Goal: Register for event/course

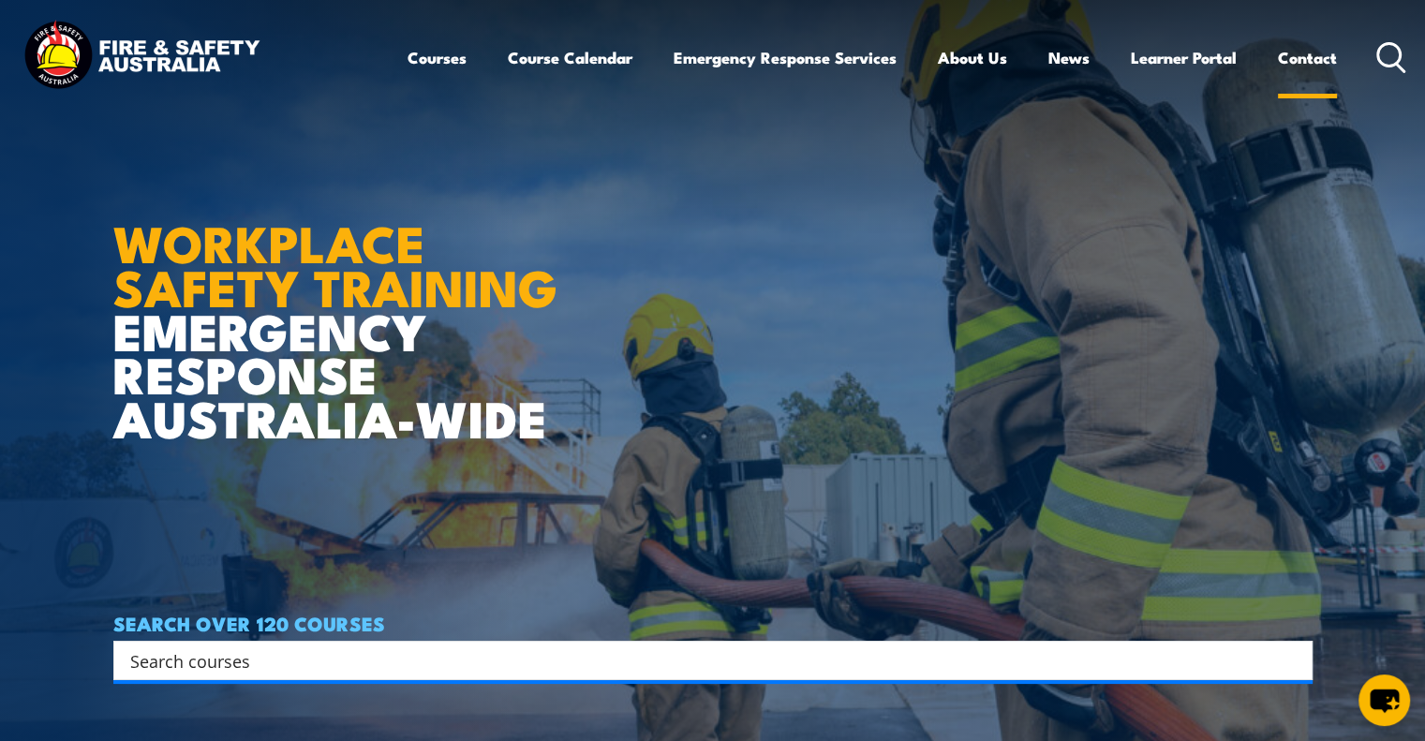
click at [1296, 59] on link "Contact" at bounding box center [1307, 58] width 59 height 50
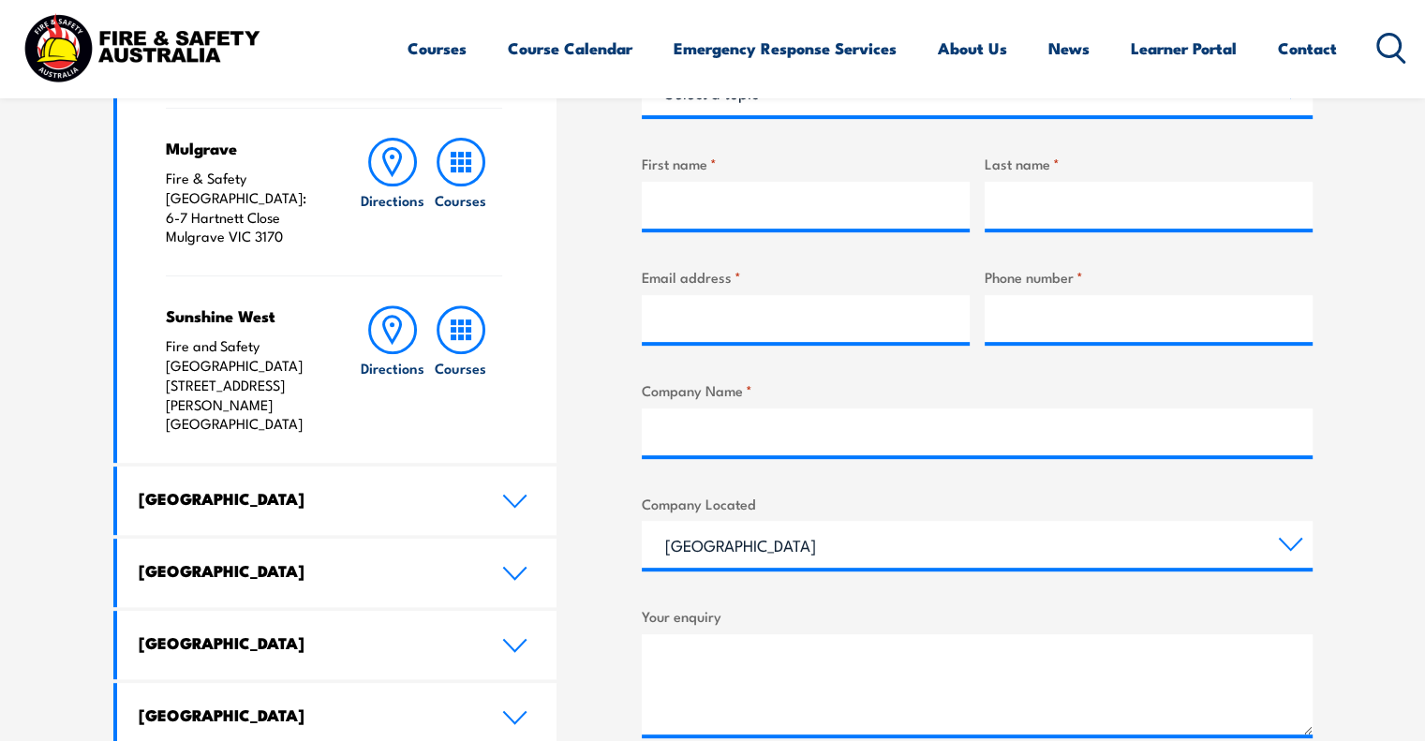
scroll to position [749, 0]
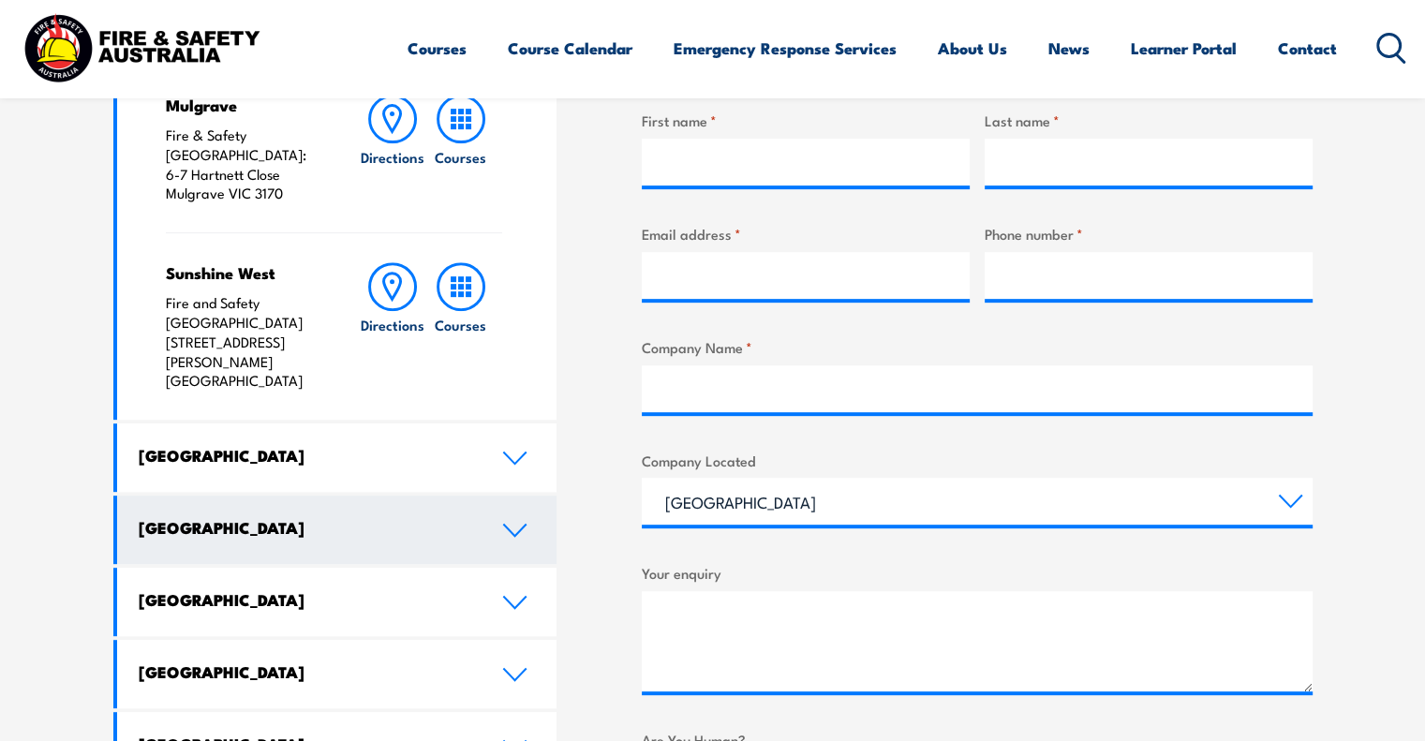
click at [296, 517] on h4 "Queensland" at bounding box center [306, 527] width 335 height 21
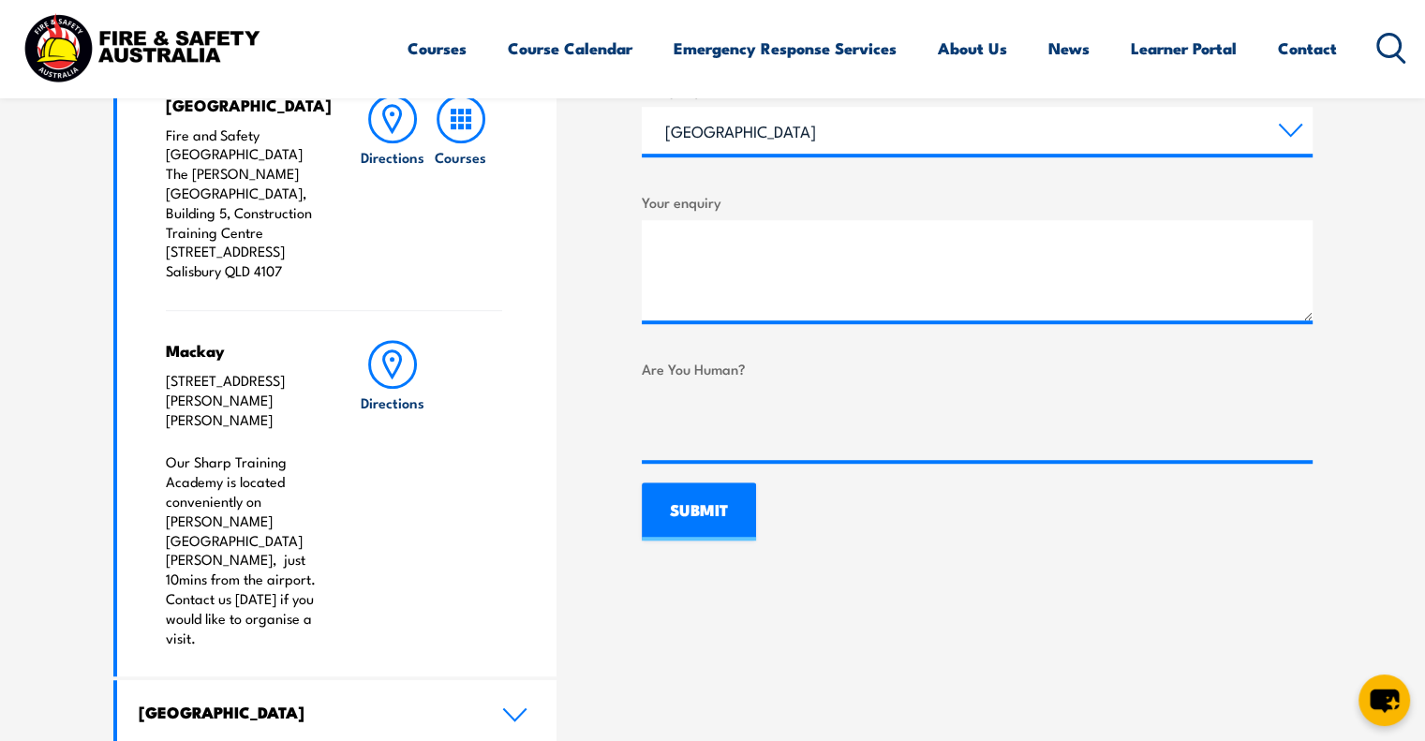
scroll to position [1124, 0]
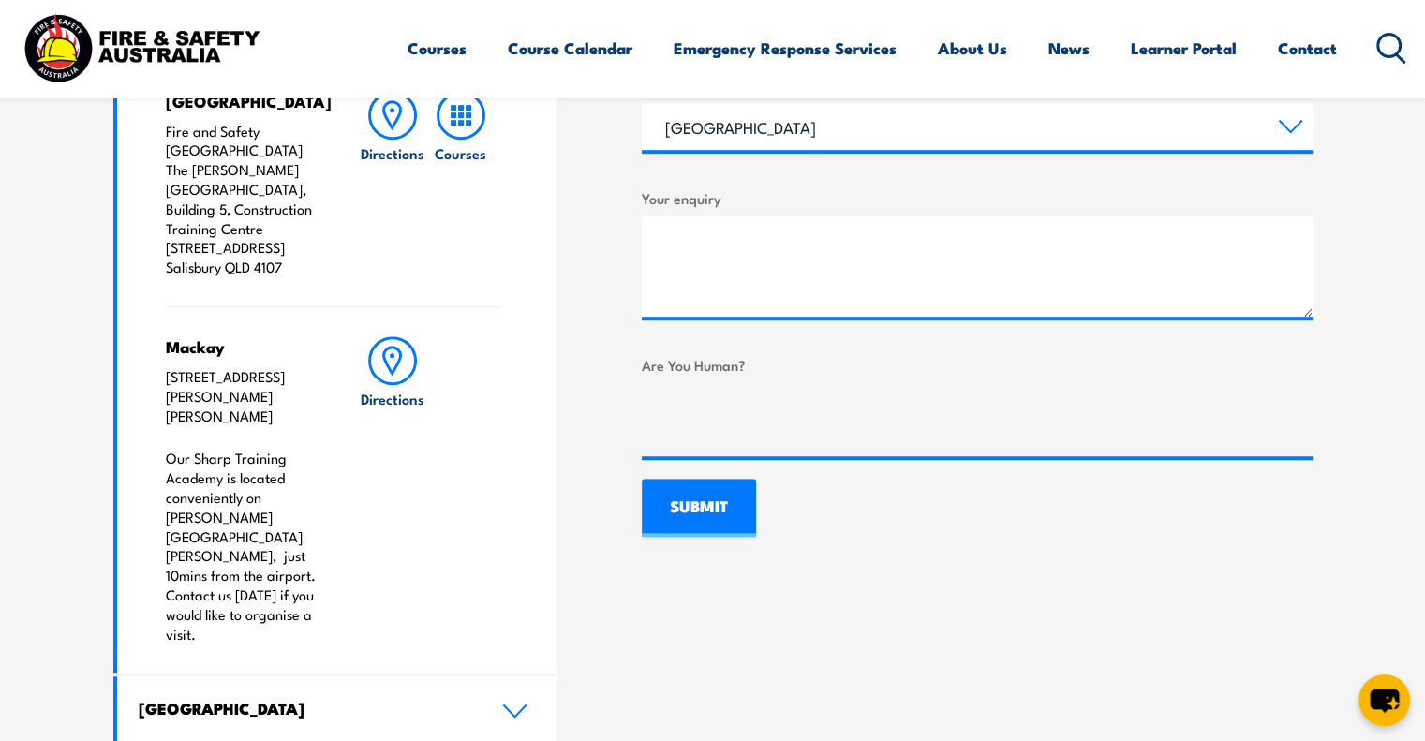
click at [216, 336] on div "Mackay 42 E Gordon St, Mackay QLD 4740 Our Sharp Training Academy is located co…" at bounding box center [244, 489] width 156 height 307
click at [262, 500] on p "Our Sharp Training Academy is located conveniently on Gordon St in Mackay CBD, …" at bounding box center [244, 546] width 156 height 195
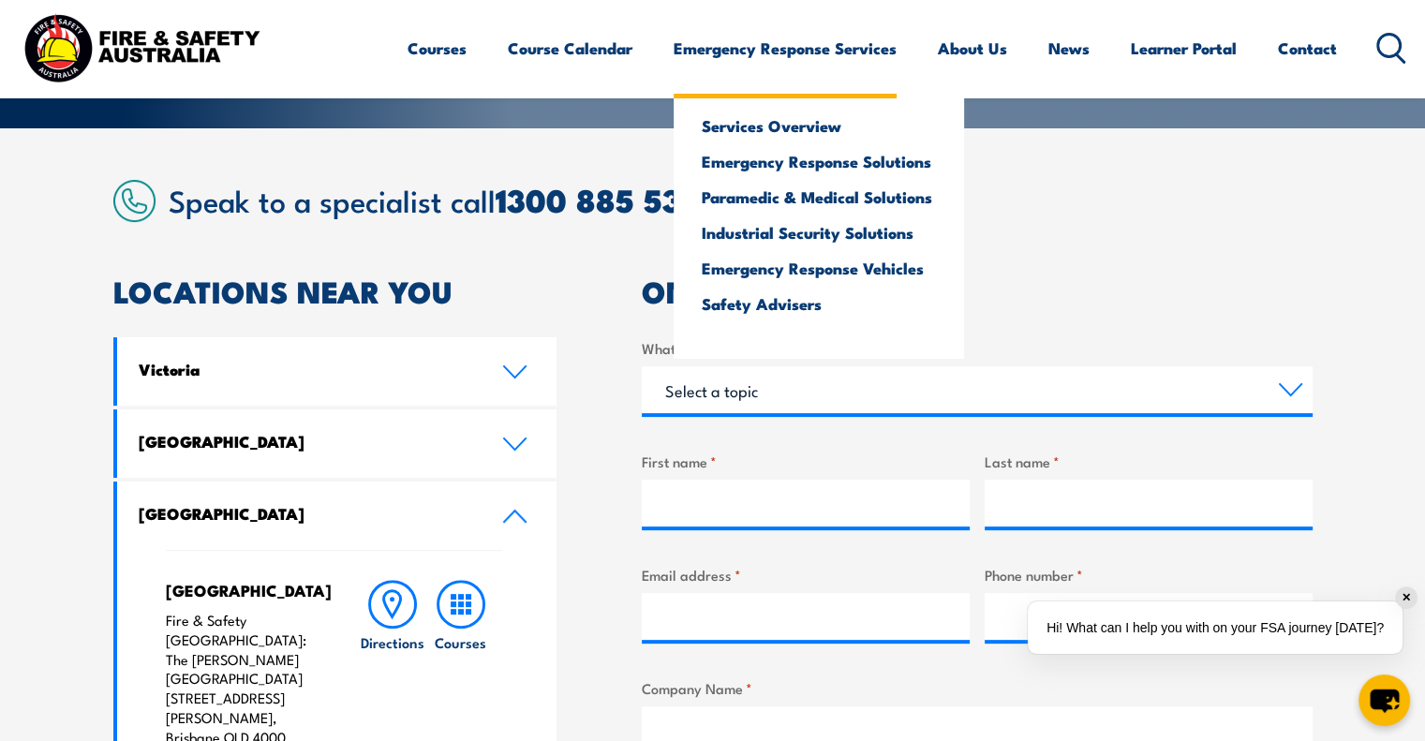
scroll to position [187, 0]
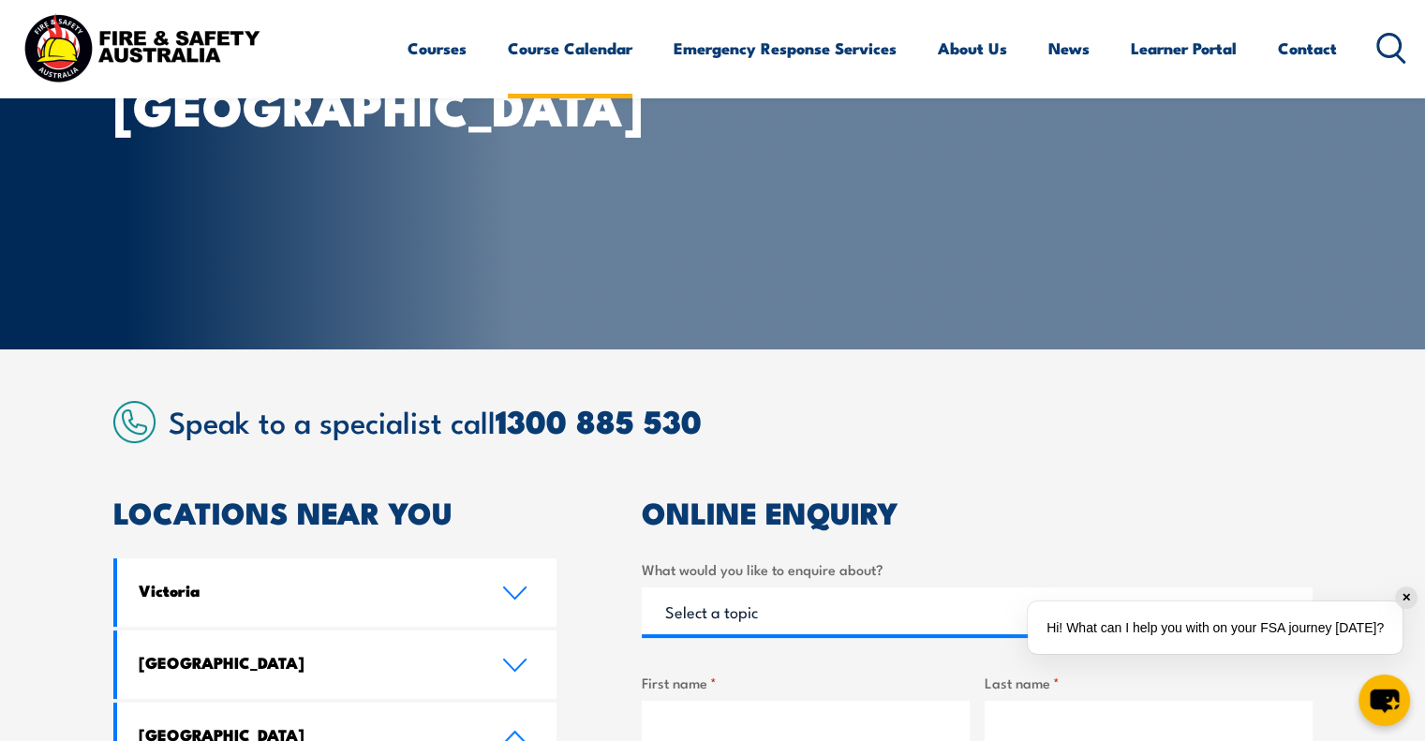
click at [569, 56] on link "Course Calendar" at bounding box center [570, 48] width 125 height 50
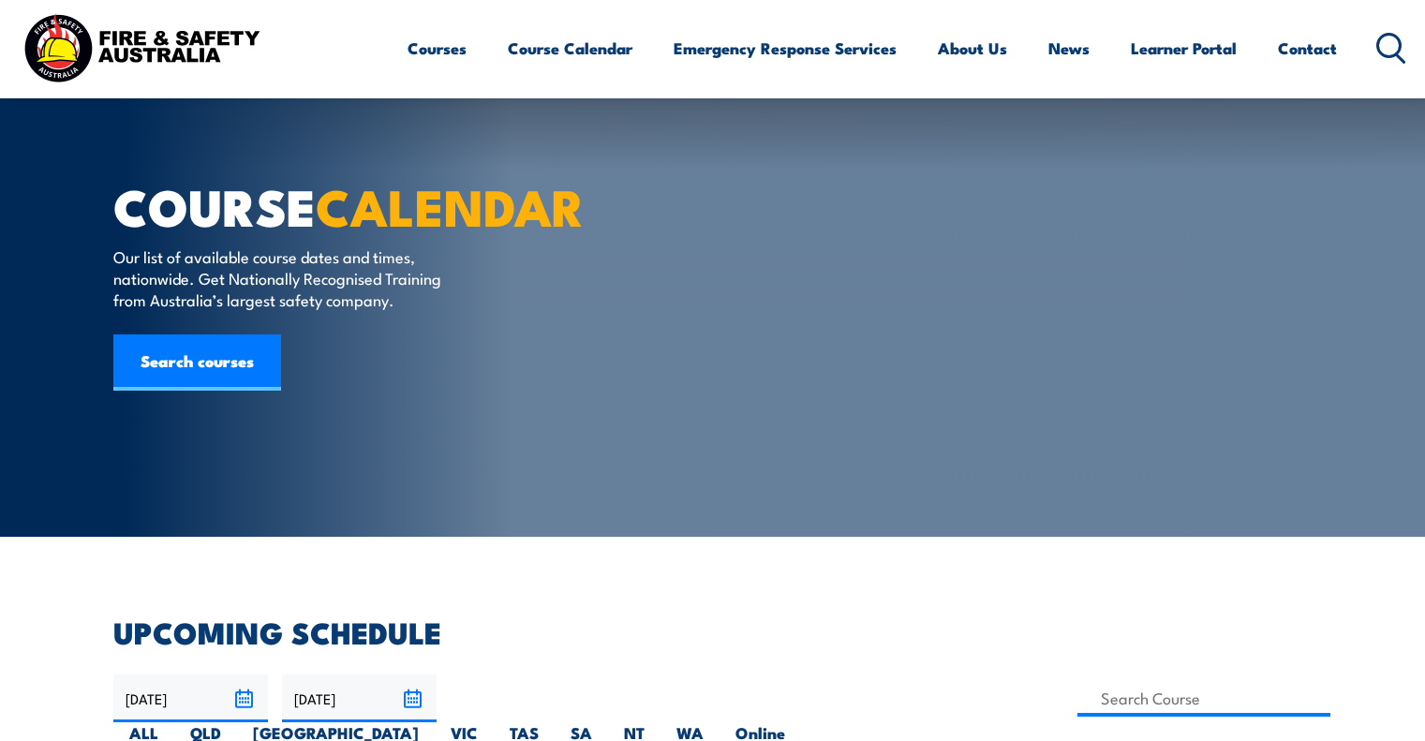
click at [237, 722] on label "QLD" at bounding box center [205, 740] width 63 height 37
click at [233, 722] on input "QLD" at bounding box center [227, 728] width 12 height 12
radio input "true"
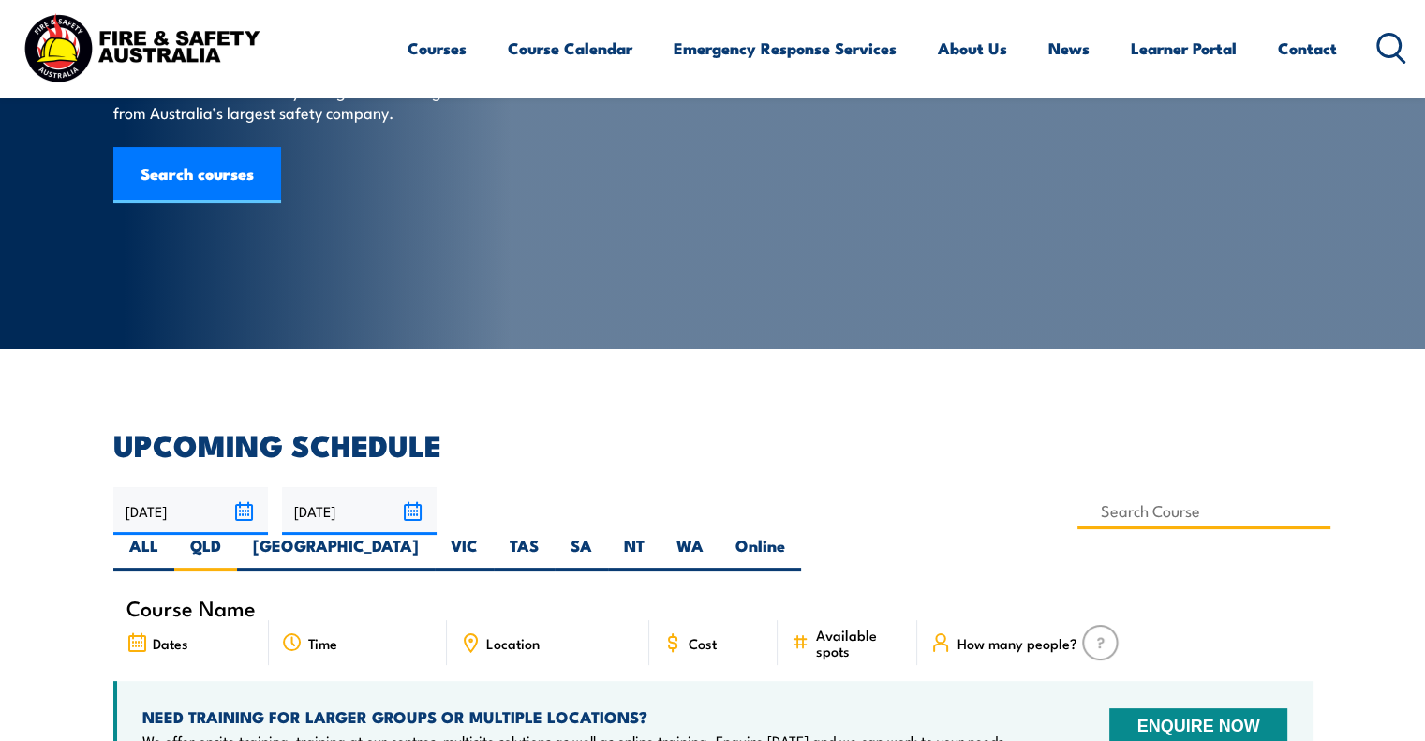
click at [1077, 509] on input at bounding box center [1204, 511] width 254 height 37
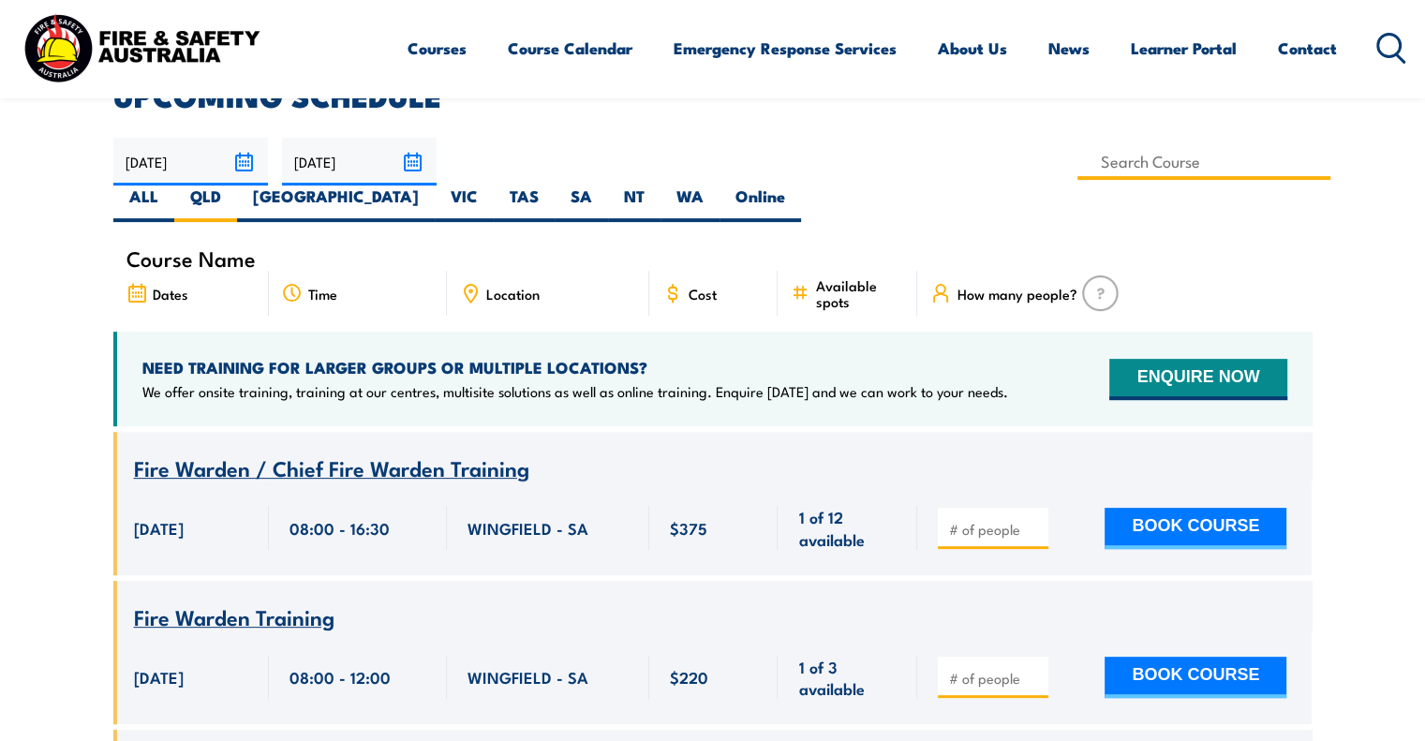
scroll to position [562, 0]
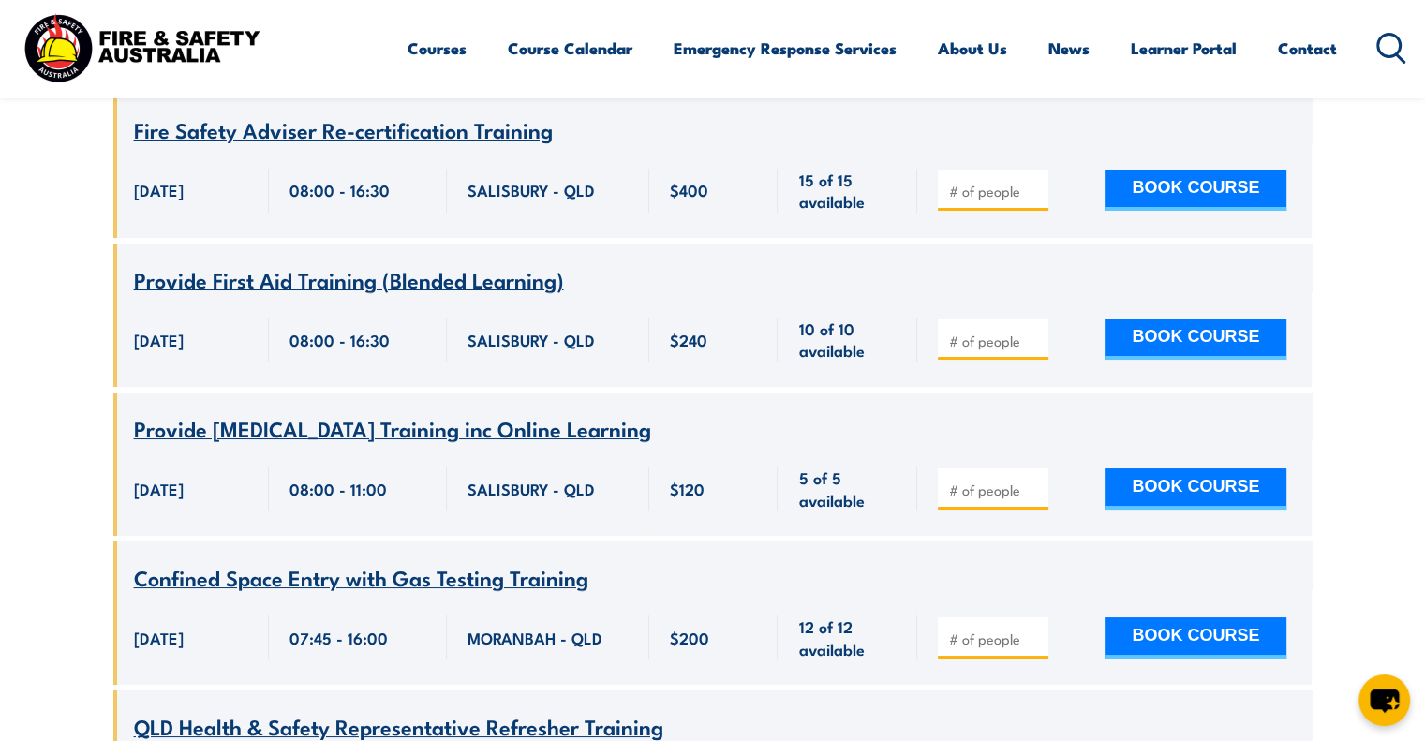
scroll to position [21416, 0]
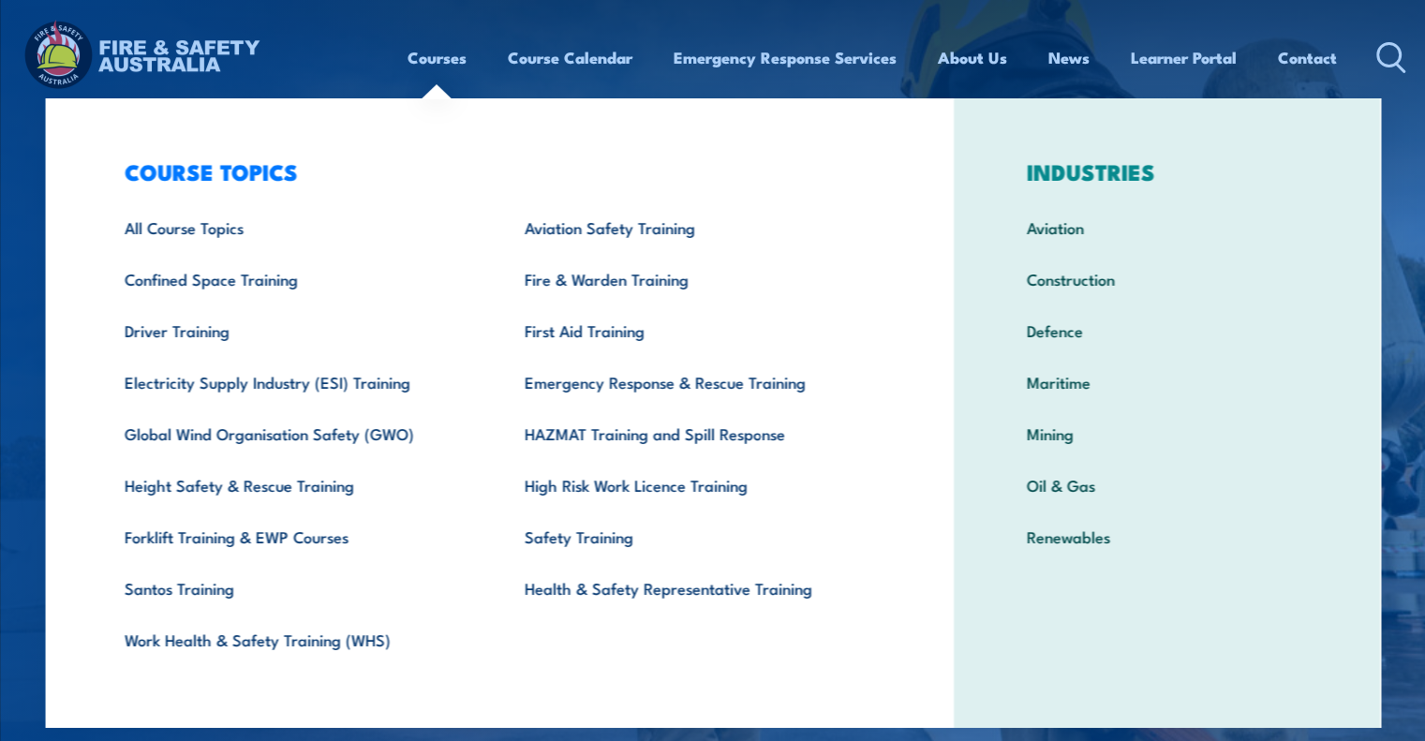
click at [438, 59] on link "Courses" at bounding box center [437, 58] width 59 height 50
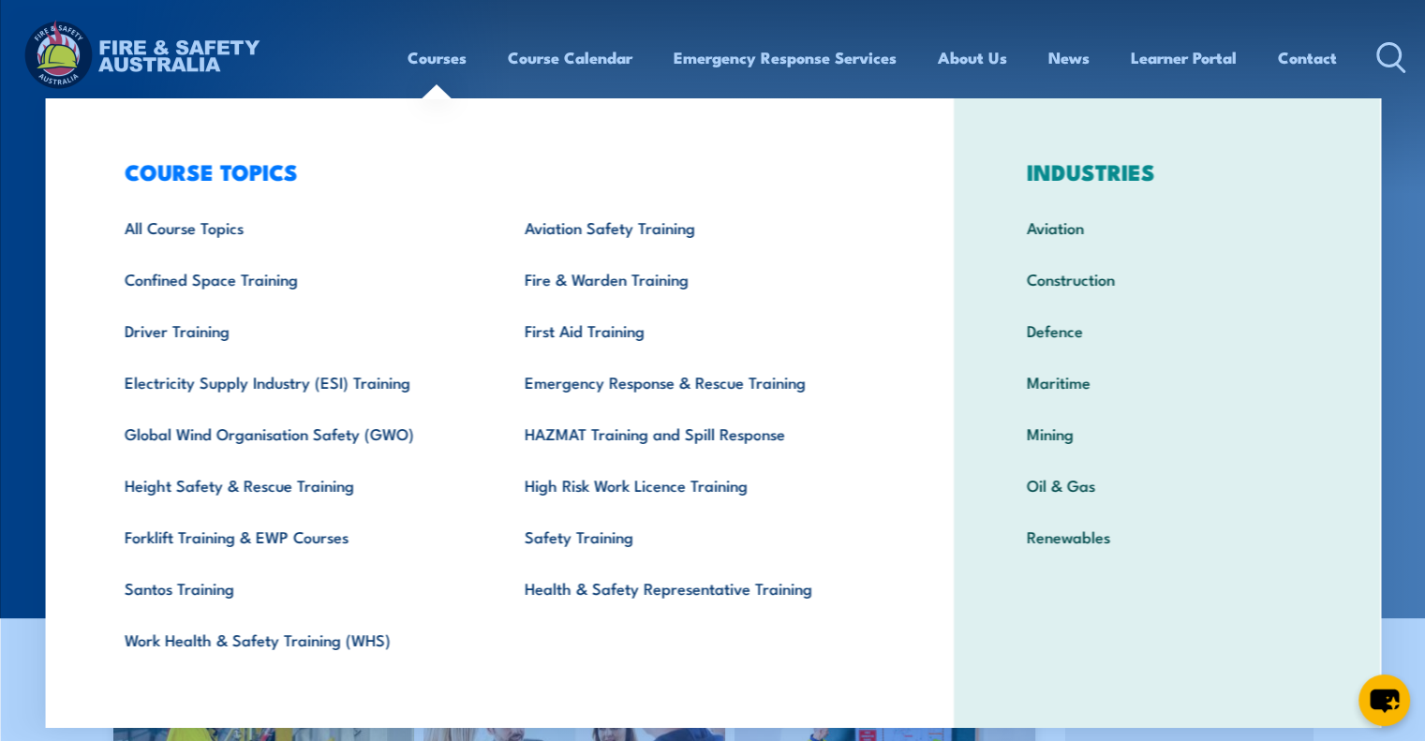
click at [431, 53] on link "Courses" at bounding box center [437, 58] width 59 height 50
click at [427, 52] on link "Courses" at bounding box center [437, 58] width 59 height 50
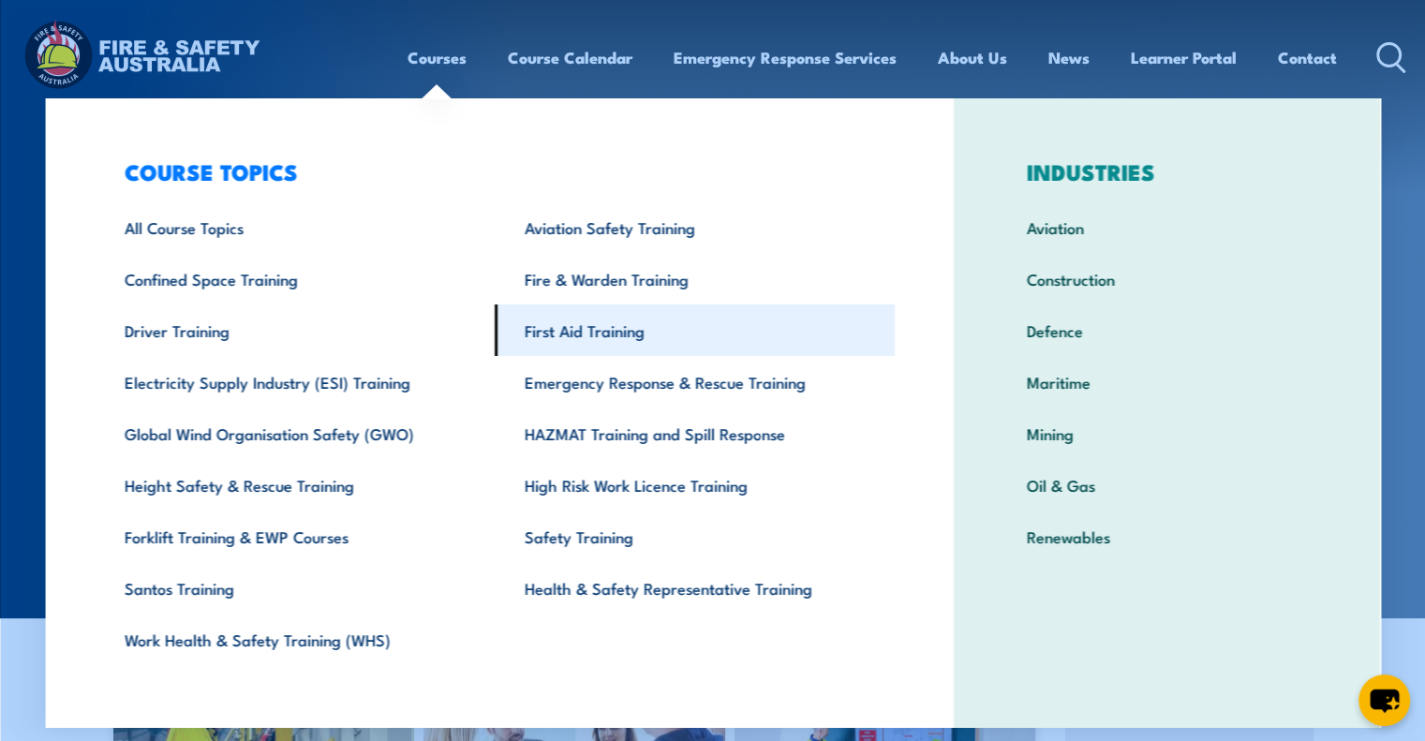
click at [583, 323] on link "First Aid Training" at bounding box center [695, 330] width 400 height 52
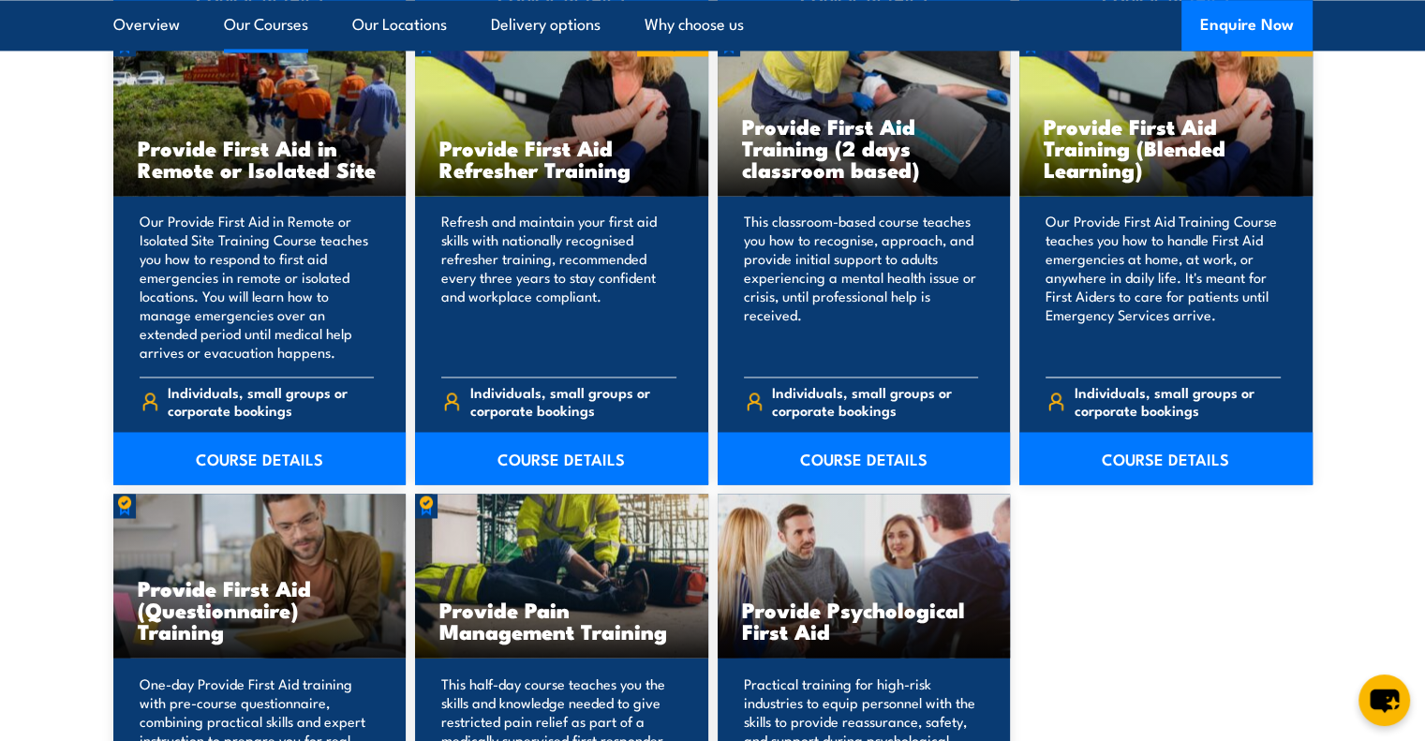
scroll to position [2904, 0]
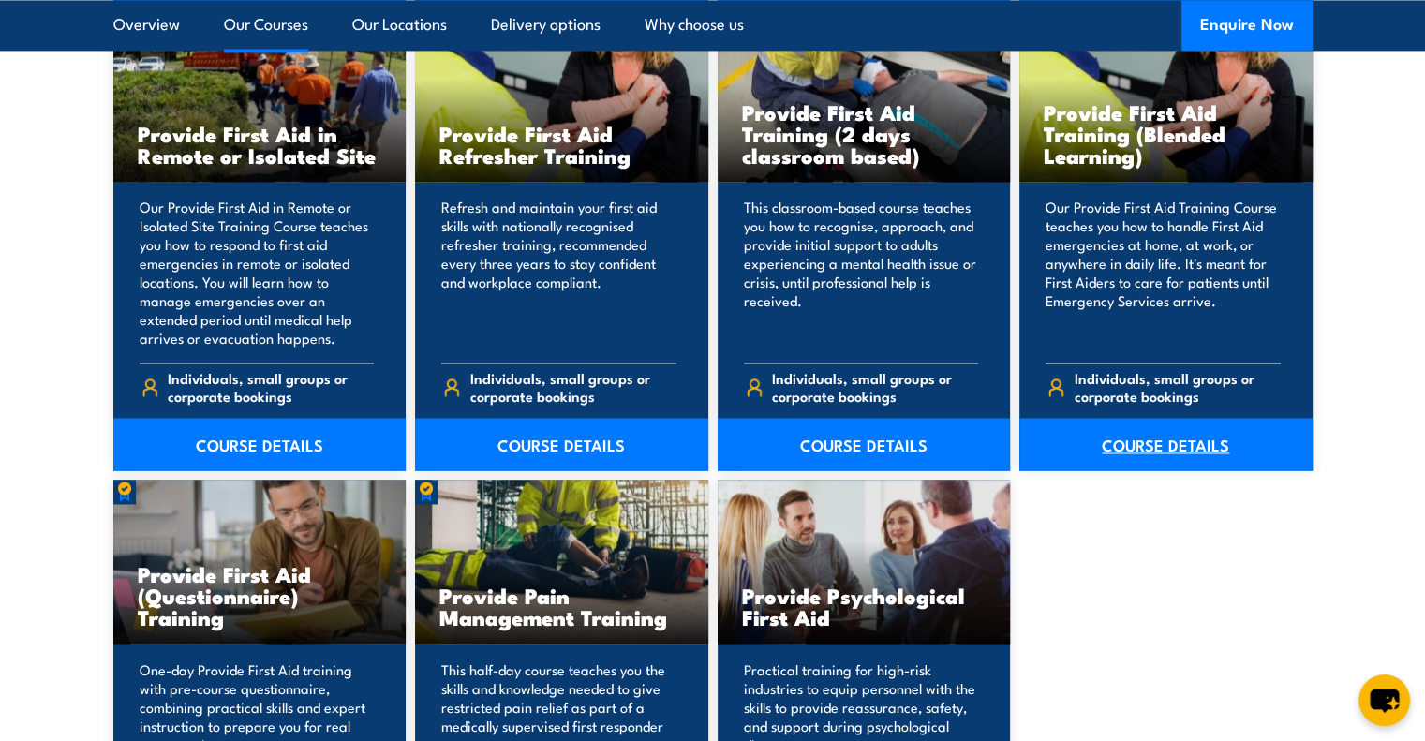
click at [1153, 454] on link "COURSE DETAILS" at bounding box center [1165, 444] width 293 height 52
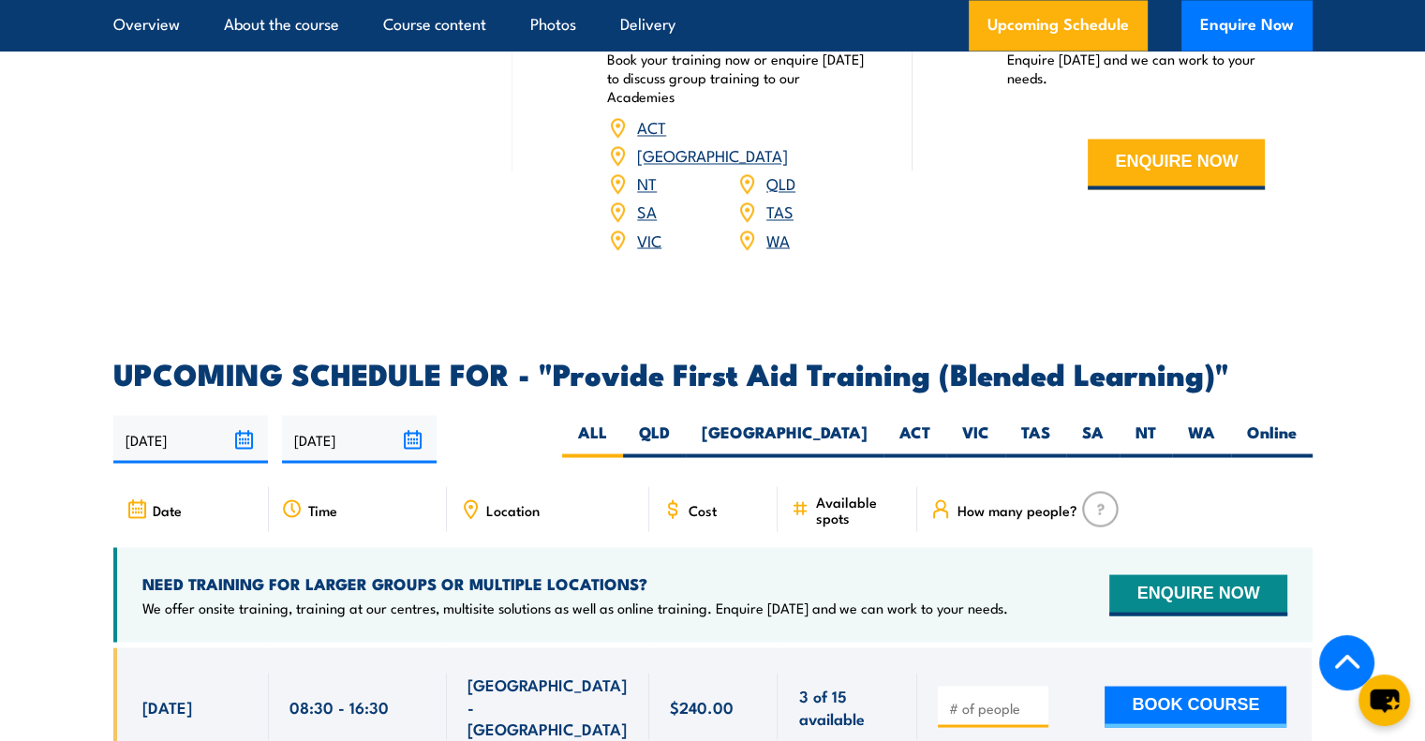
scroll to position [3560, 0]
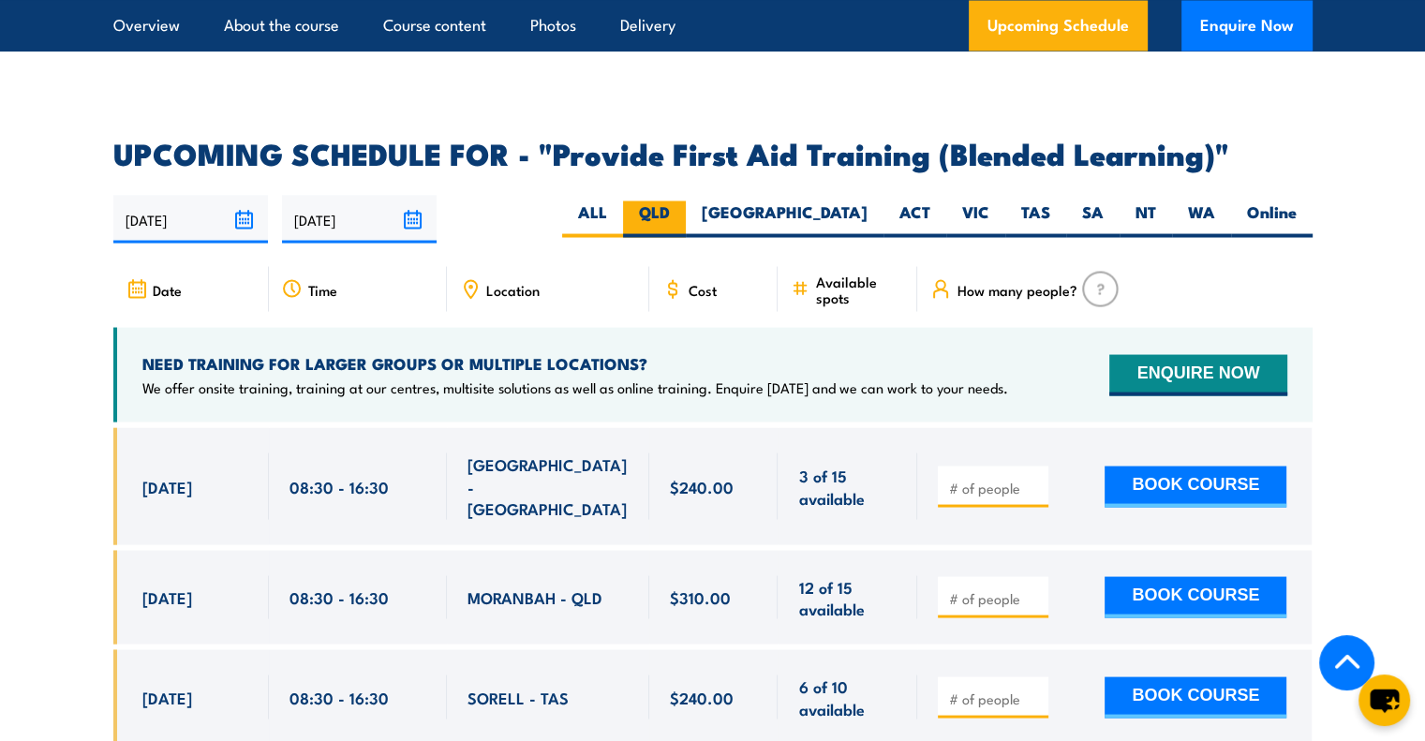
click at [686, 237] on label "QLD" at bounding box center [654, 218] width 63 height 37
click at [682, 213] on input "QLD" at bounding box center [676, 206] width 12 height 12
radio input "true"
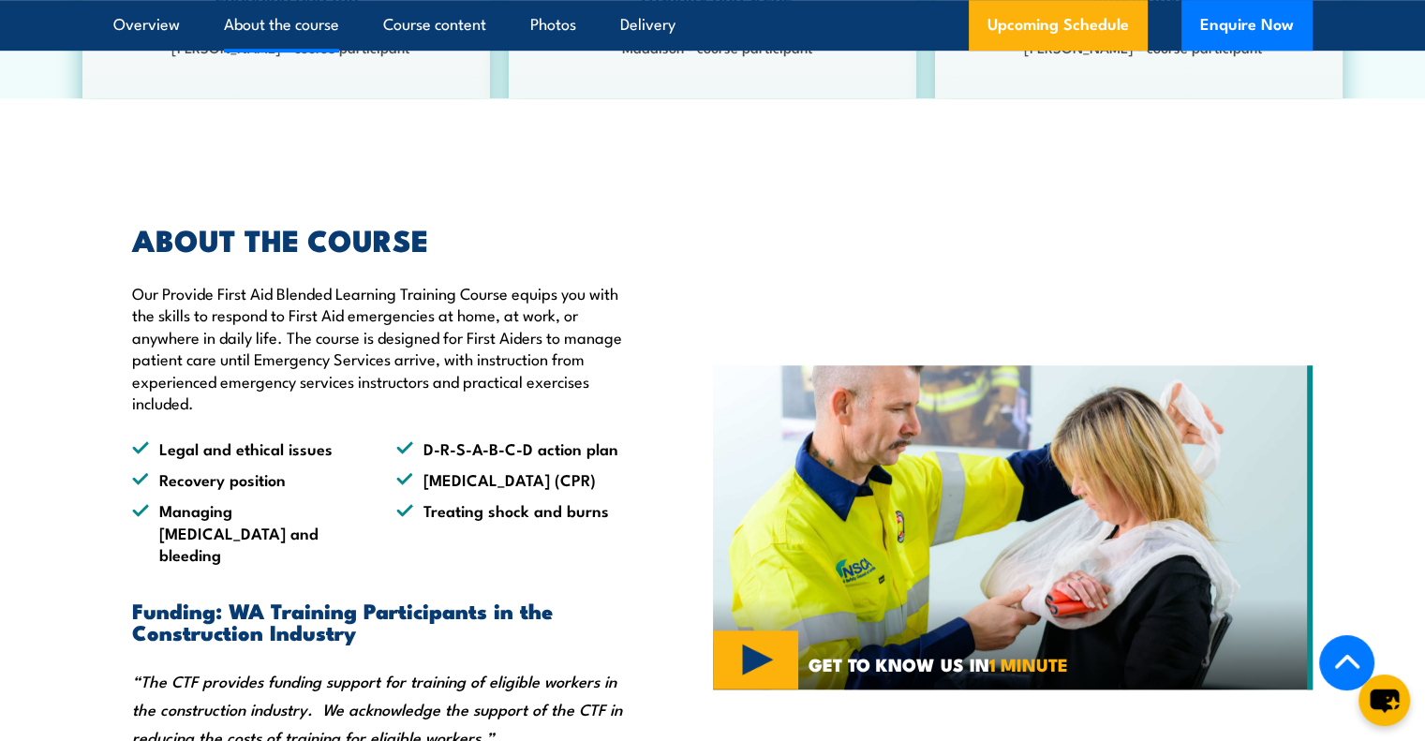
scroll to position [1182, 0]
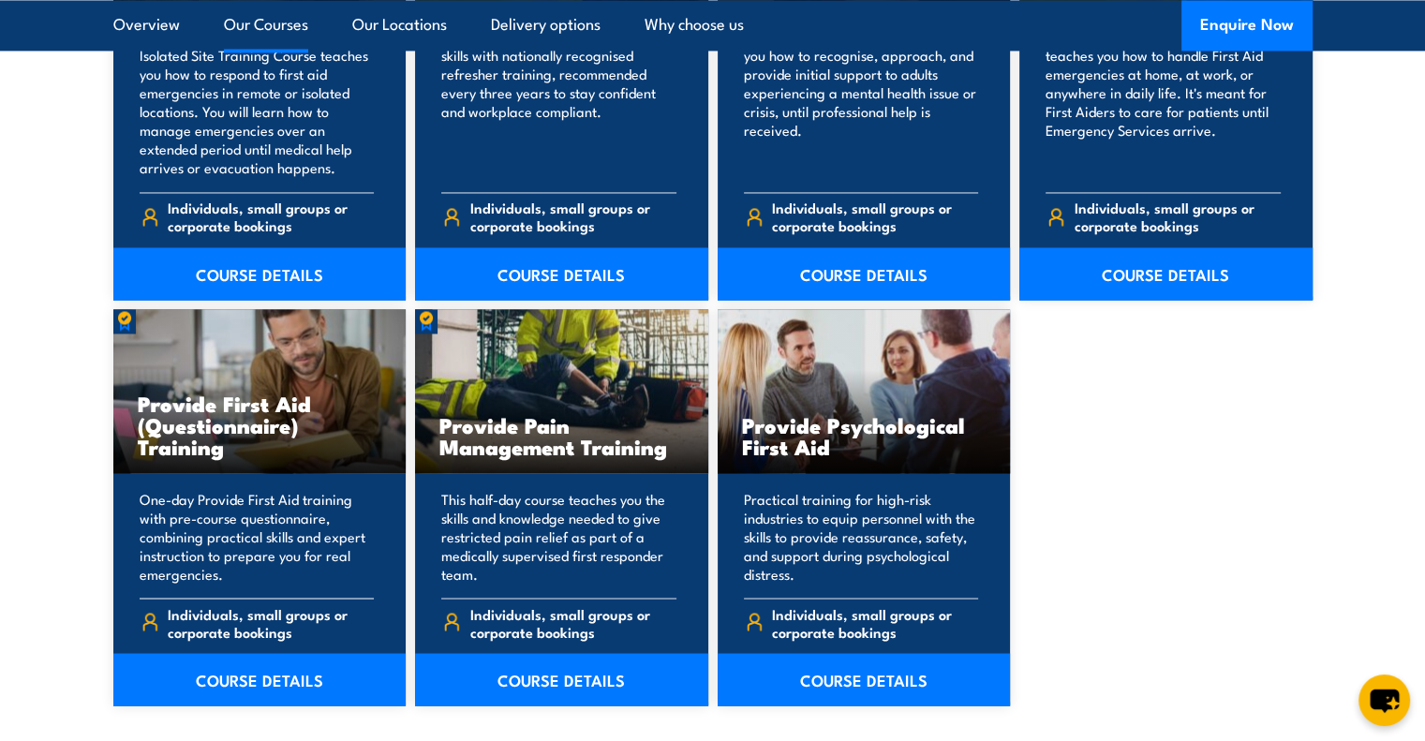
scroll to position [3092, 0]
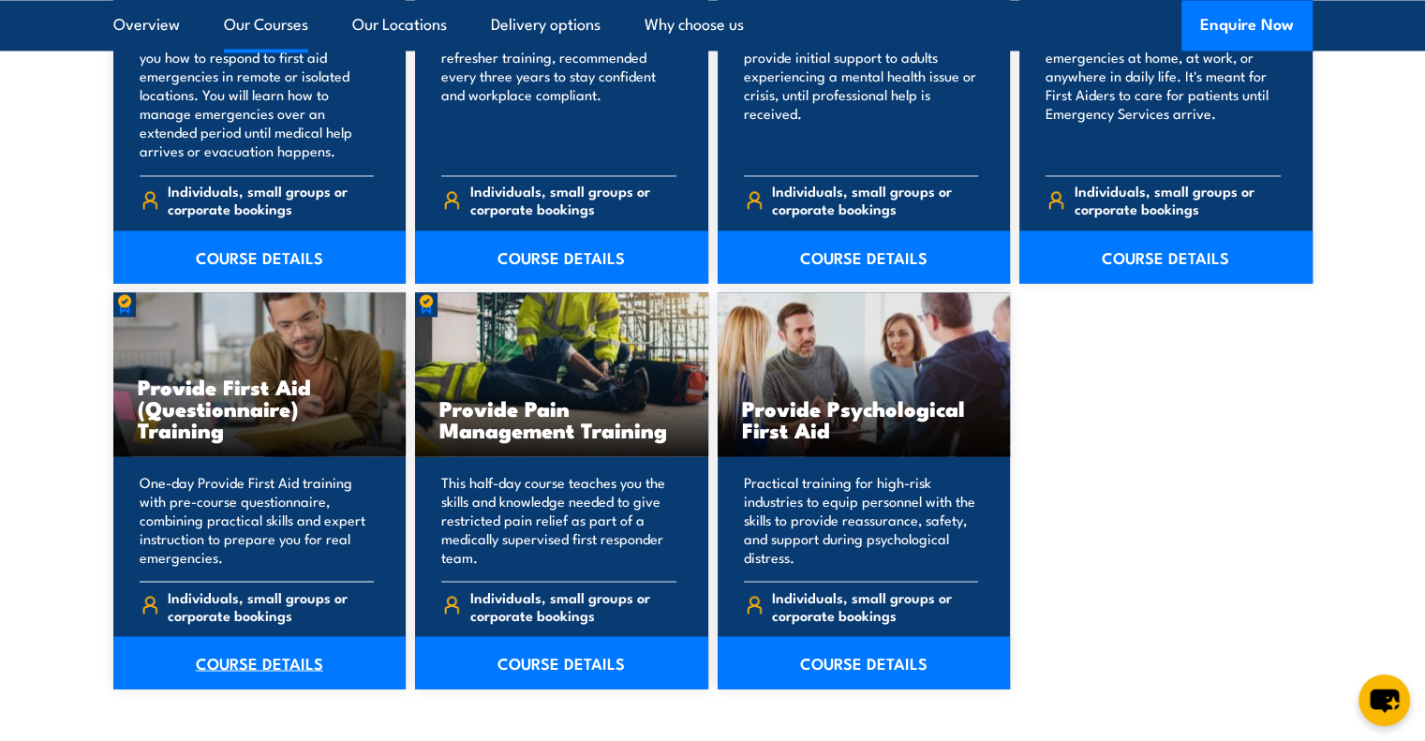
click at [245, 670] on link "COURSE DETAILS" at bounding box center [259, 662] width 293 height 52
